Goal: Task Accomplishment & Management: Use online tool/utility

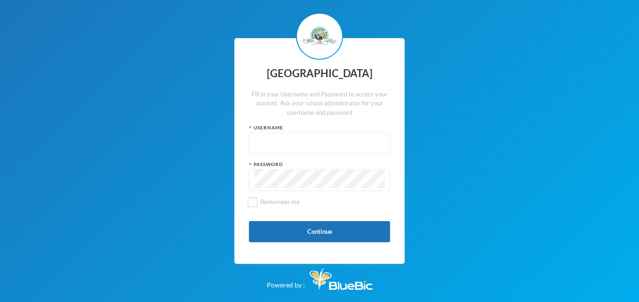
type input "glh25cs36"
click at [304, 240] on button "Continue" at bounding box center [319, 231] width 141 height 21
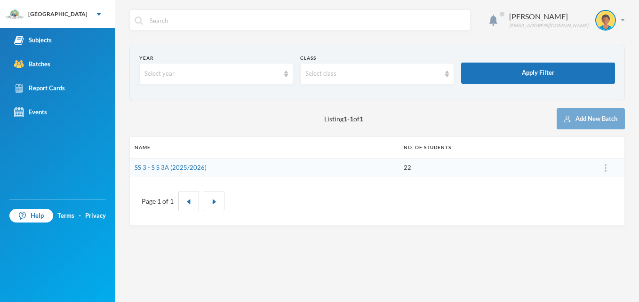
click at [48, 59] on div "Batches" at bounding box center [32, 64] width 36 height 10
click at [175, 165] on link "SS 3 - S S 3A (2025/2026)" at bounding box center [171, 168] width 72 height 8
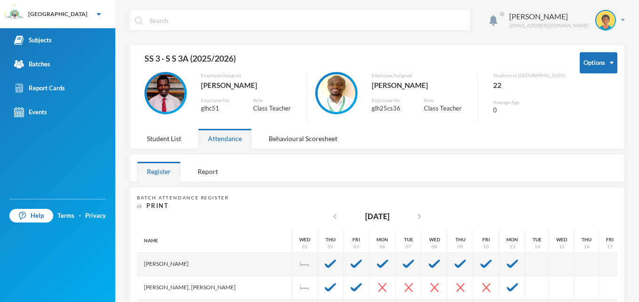
click at [572, 175] on div at bounding box center [438, 167] width 359 height 27
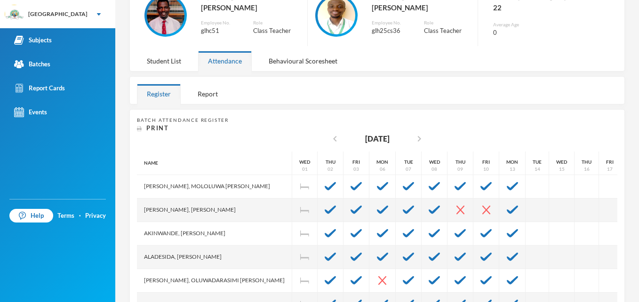
scroll to position [165, 0]
click at [500, 217] on div at bounding box center [513, 210] width 26 height 24
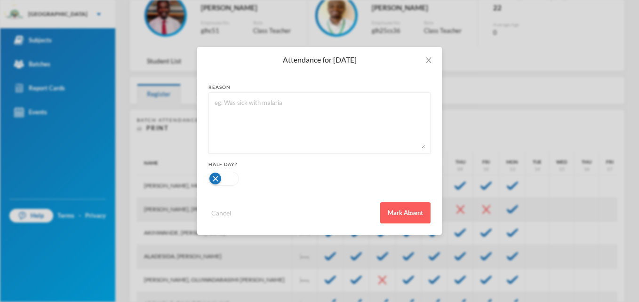
click at [417, 220] on button "Mark Absent" at bounding box center [405, 212] width 50 height 21
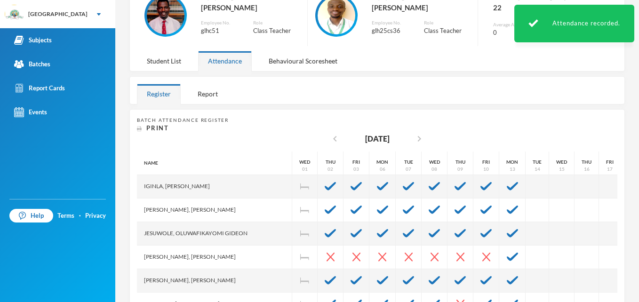
scroll to position [337, 0]
click at [507, 253] on img at bounding box center [512, 257] width 11 height 8
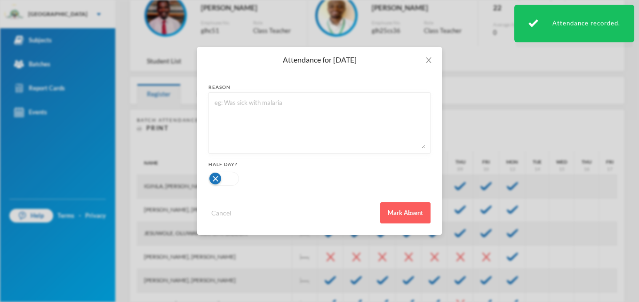
click at [413, 215] on button "Mark Absent" at bounding box center [405, 212] width 50 height 21
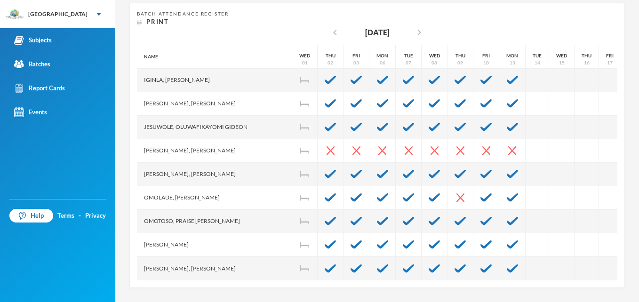
click at [45, 35] on div "Subjects" at bounding box center [33, 40] width 38 height 10
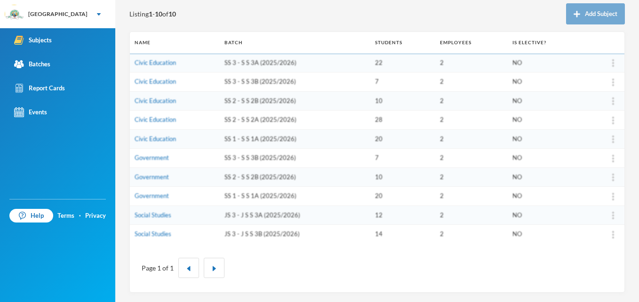
scroll to position [105, 0]
click at [153, 215] on link "Social Studies" at bounding box center [153, 215] width 37 height 8
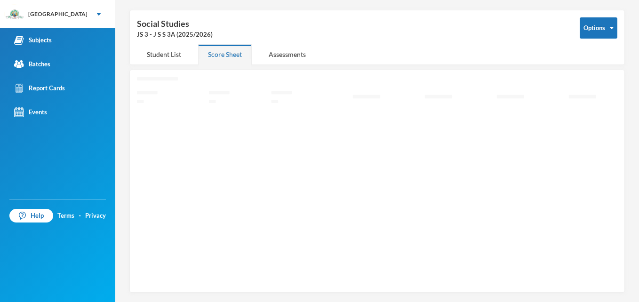
scroll to position [32, 0]
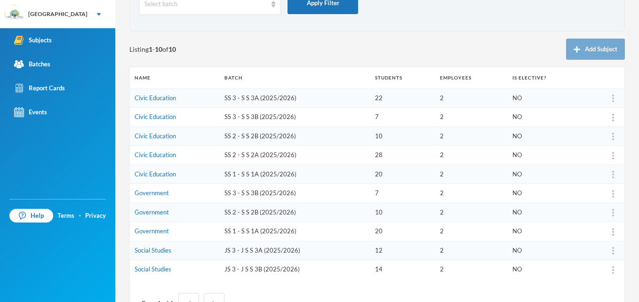
scroll to position [89, 0]
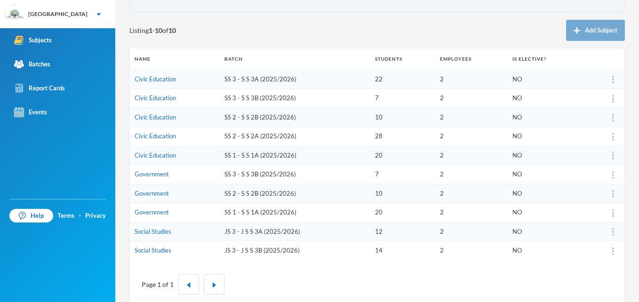
click at [157, 246] on td "Social Studies" at bounding box center [175, 251] width 90 height 19
click at [159, 251] on link "Social Studies" at bounding box center [153, 251] width 37 height 8
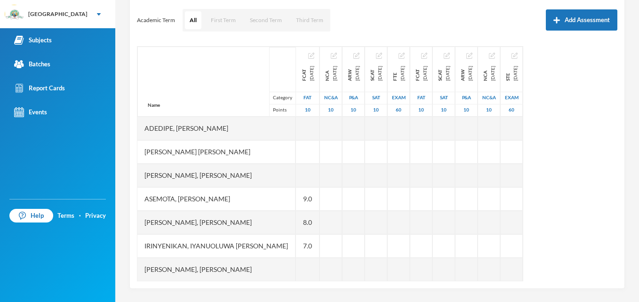
scroll to position [127, 0]
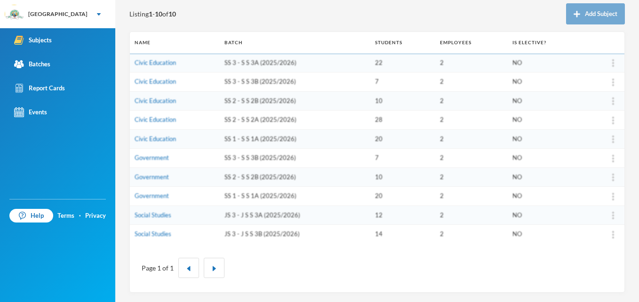
scroll to position [105, 0]
click at [151, 195] on link "Government" at bounding box center [152, 196] width 34 height 8
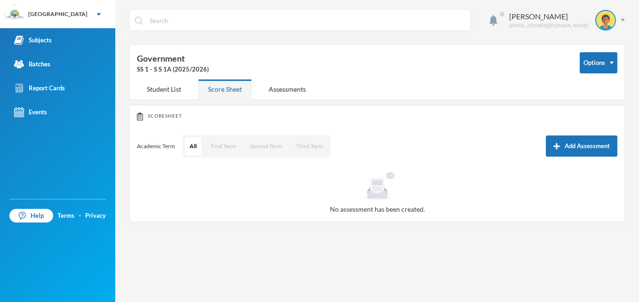
click at [165, 93] on div "Student List" at bounding box center [164, 89] width 54 height 20
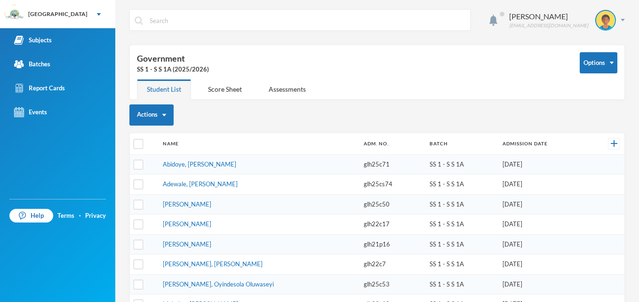
click at [211, 89] on div "Score Sheet" at bounding box center [225, 89] width 54 height 20
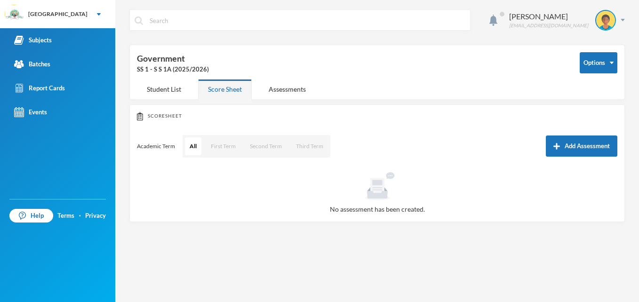
click at [226, 147] on button "First Term" at bounding box center [223, 147] width 34 height 18
click at [579, 150] on button "Add Assessment" at bounding box center [582, 146] width 72 height 21
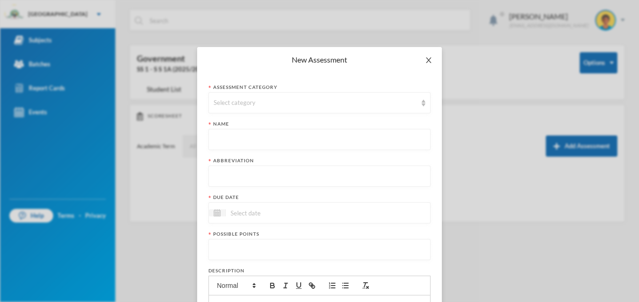
click at [425, 62] on icon "icon: close" at bounding box center [429, 61] width 8 height 8
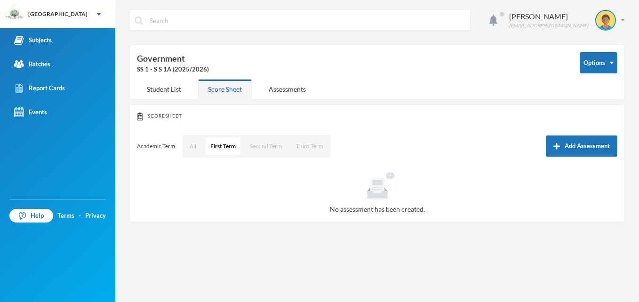
click at [54, 43] on link "Subjects" at bounding box center [57, 40] width 115 height 24
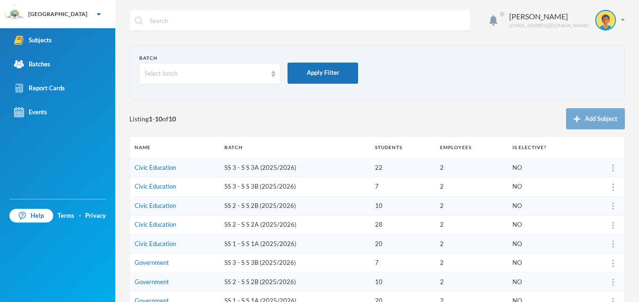
click at [152, 265] on link "Government" at bounding box center [152, 263] width 34 height 8
click at [162, 243] on link "Civic Education" at bounding box center [155, 244] width 41 height 8
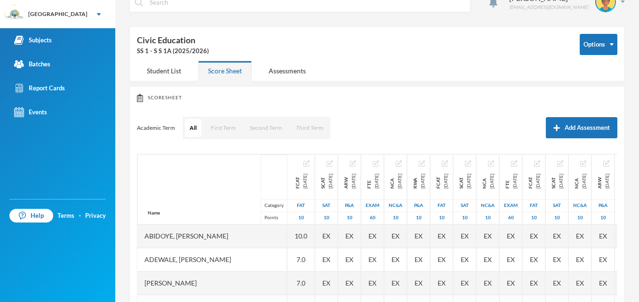
scroll to position [18, 0]
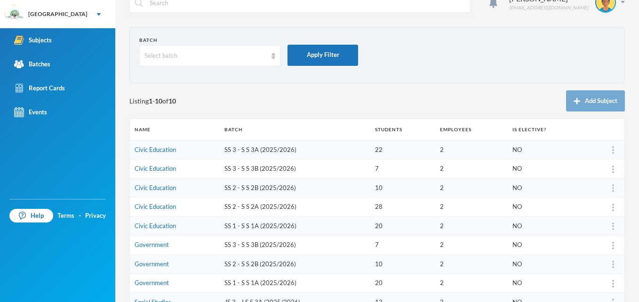
click at [160, 210] on link "Civic Education" at bounding box center [155, 207] width 41 height 8
click at [157, 168] on link "Civic Education" at bounding box center [155, 169] width 41 height 8
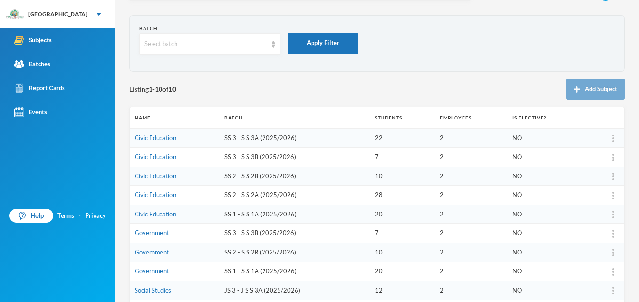
scroll to position [11, 0]
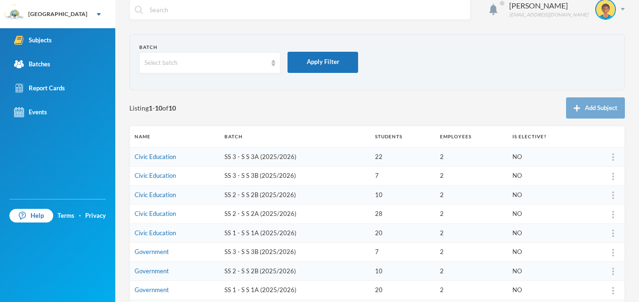
click at [65, 155] on div "Subjects Batches Report Cards Events" at bounding box center [57, 113] width 115 height 171
